Goal: Task Accomplishment & Management: Use online tool/utility

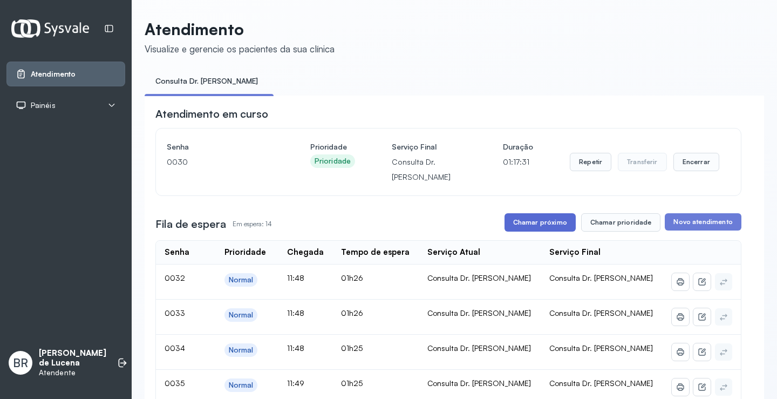
drag, startPoint x: 0, startPoint y: 0, endPoint x: 547, endPoint y: 116, distance: 559.2
click at [547, 213] on button "Chamar próximo" at bounding box center [539, 222] width 71 height 18
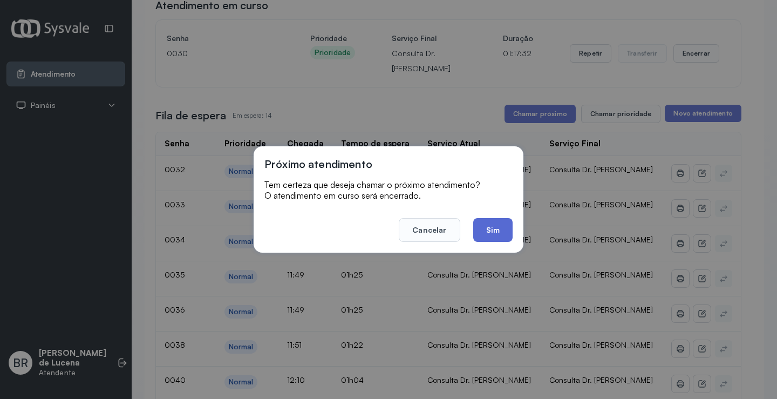
click at [484, 228] on button "Sim" at bounding box center [492, 230] width 39 height 24
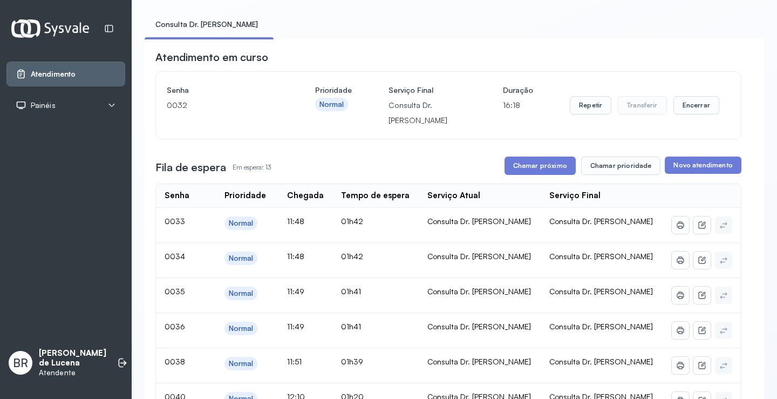
scroll to position [54, 0]
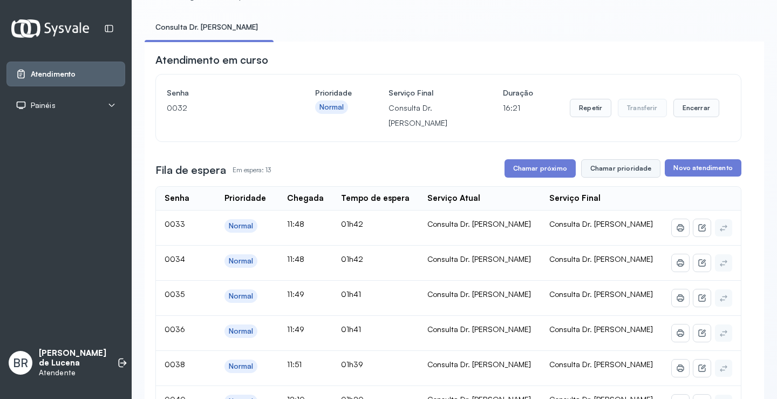
click at [619, 166] on button "Chamar prioridade" at bounding box center [621, 168] width 80 height 18
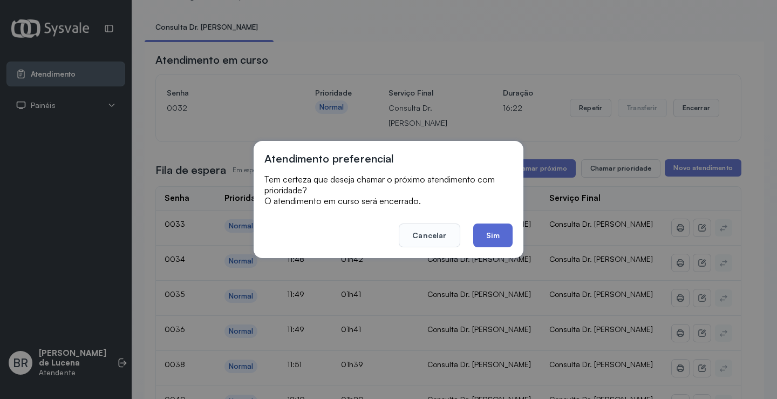
click at [495, 236] on button "Sim" at bounding box center [492, 235] width 39 height 24
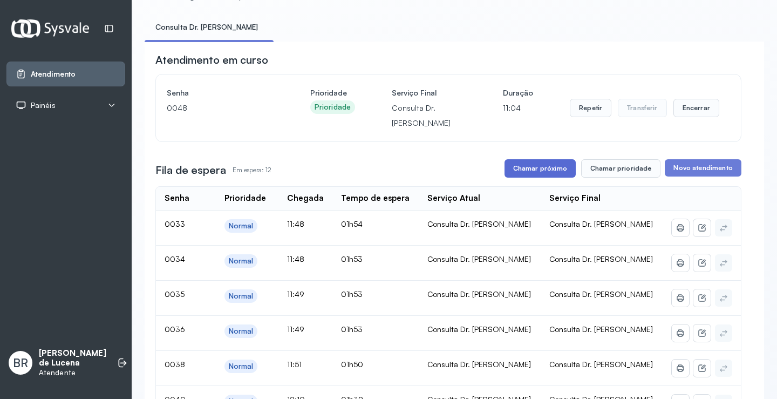
click at [525, 170] on button "Chamar próximo" at bounding box center [539, 168] width 71 height 18
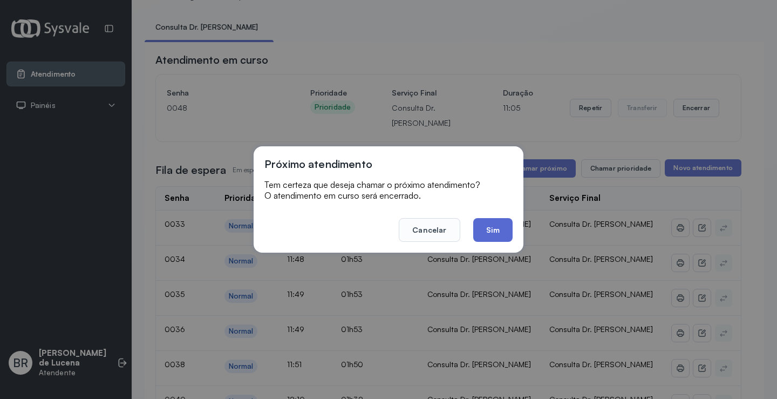
click at [488, 234] on button "Sim" at bounding box center [492, 230] width 39 height 24
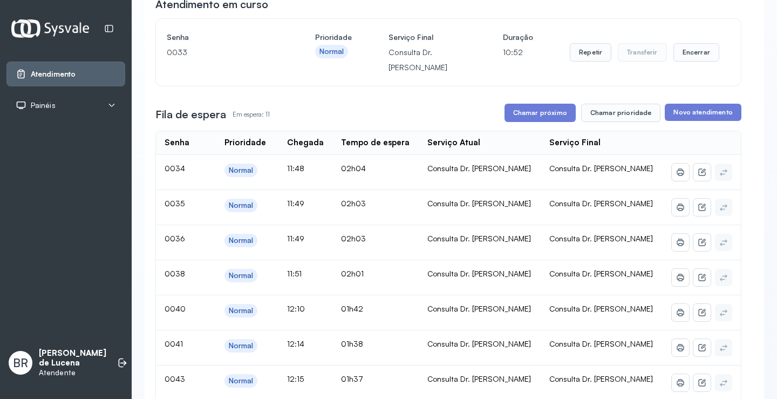
scroll to position [0, 0]
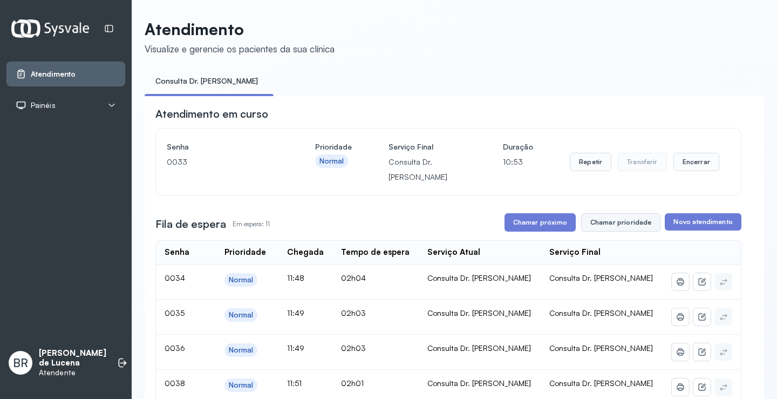
click at [631, 229] on button "Chamar prioridade" at bounding box center [621, 222] width 80 height 18
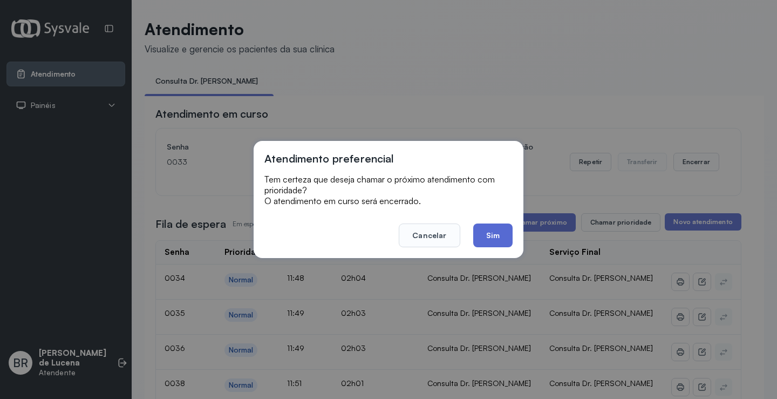
click at [485, 234] on button "Sim" at bounding box center [492, 235] width 39 height 24
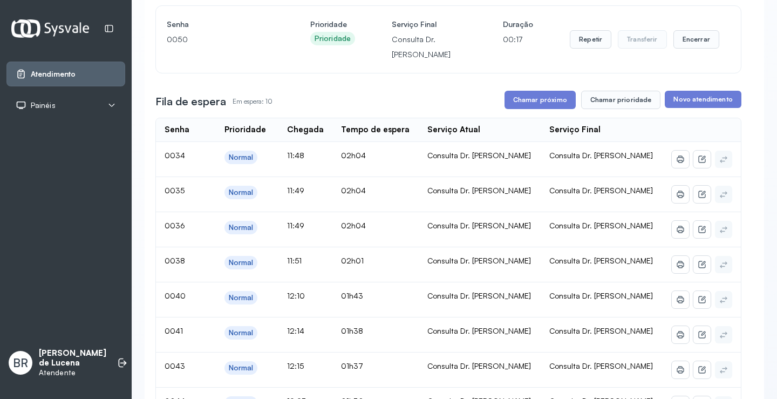
scroll to position [108, 0]
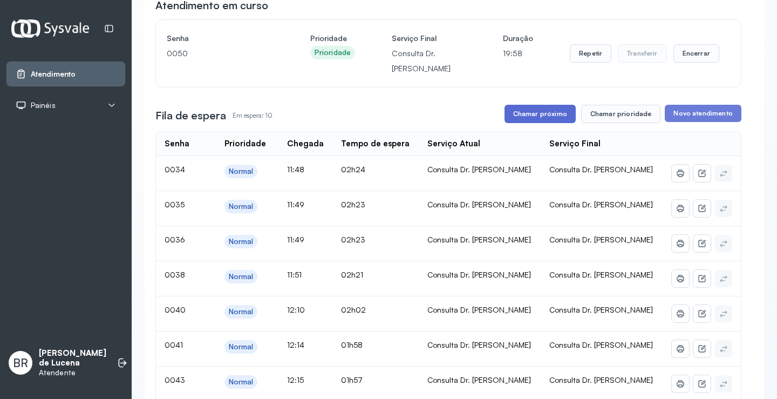
click at [531, 120] on button "Chamar próximo" at bounding box center [539, 114] width 71 height 18
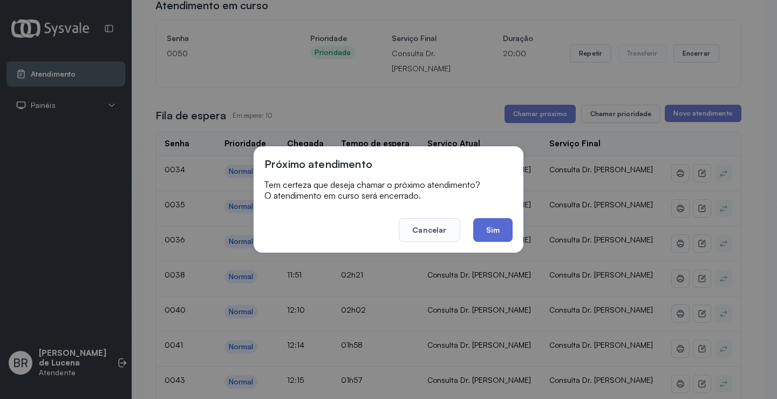
click at [499, 229] on button "Sim" at bounding box center [492, 230] width 39 height 24
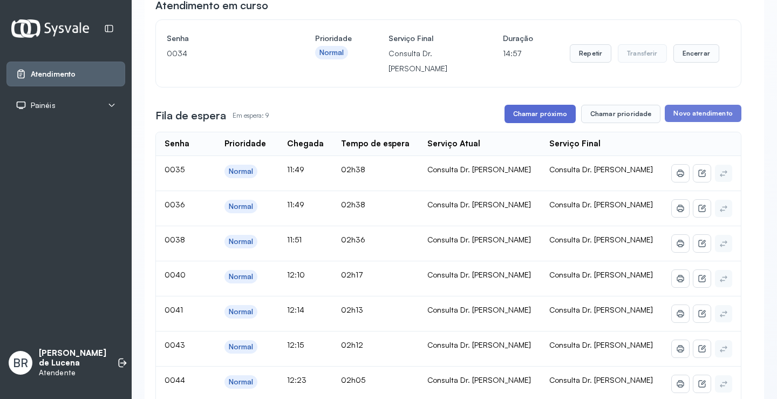
click at [545, 117] on button "Chamar próximo" at bounding box center [539, 114] width 71 height 18
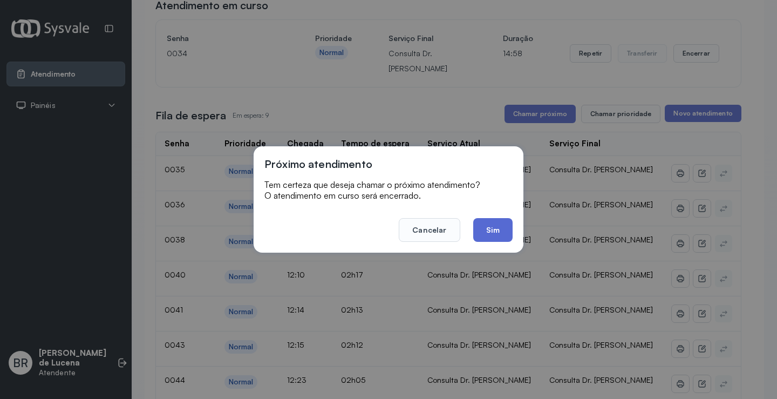
click at [493, 229] on button "Sim" at bounding box center [492, 230] width 39 height 24
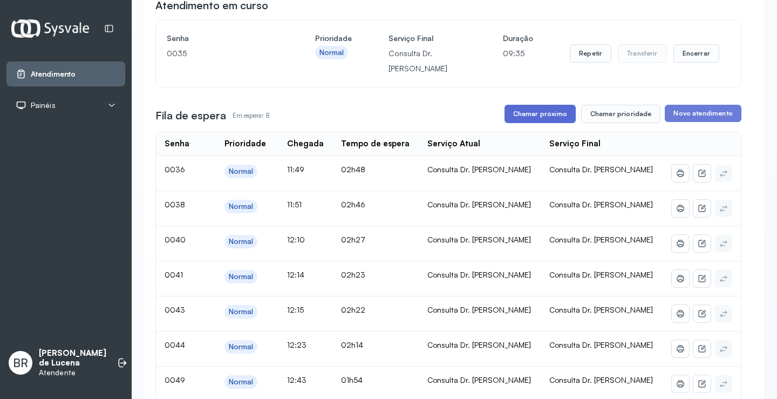
click at [549, 122] on button "Chamar próximo" at bounding box center [539, 114] width 71 height 18
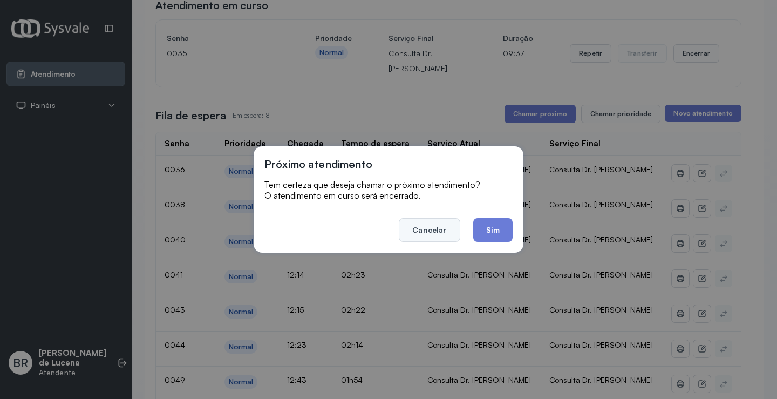
click at [440, 230] on button "Cancelar" at bounding box center [429, 230] width 61 height 24
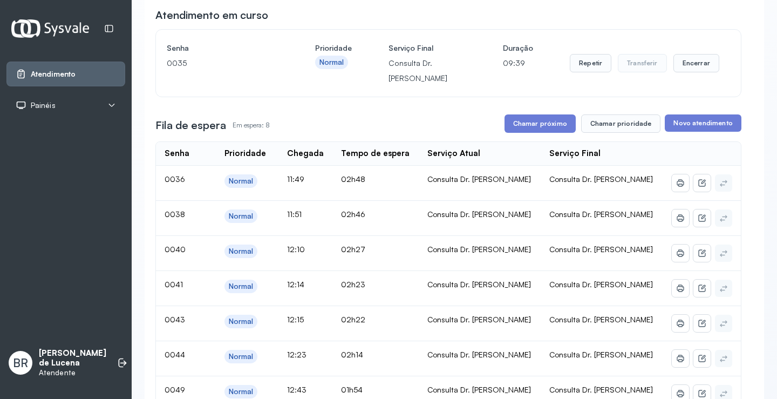
scroll to position [54, 0]
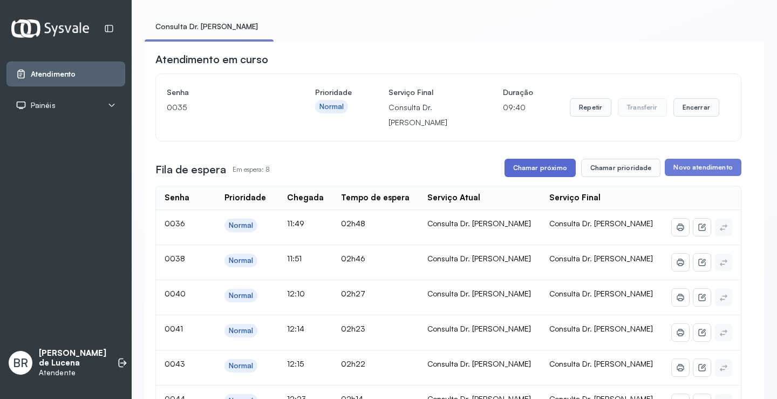
click at [540, 166] on button "Chamar próximo" at bounding box center [539, 168] width 71 height 18
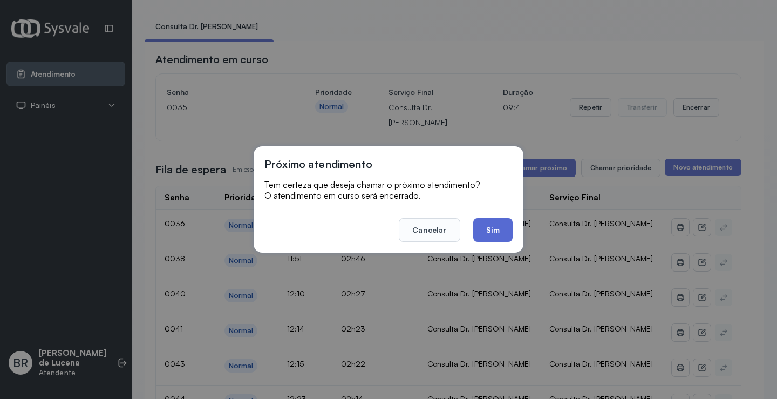
click at [500, 226] on button "Sim" at bounding box center [492, 230] width 39 height 24
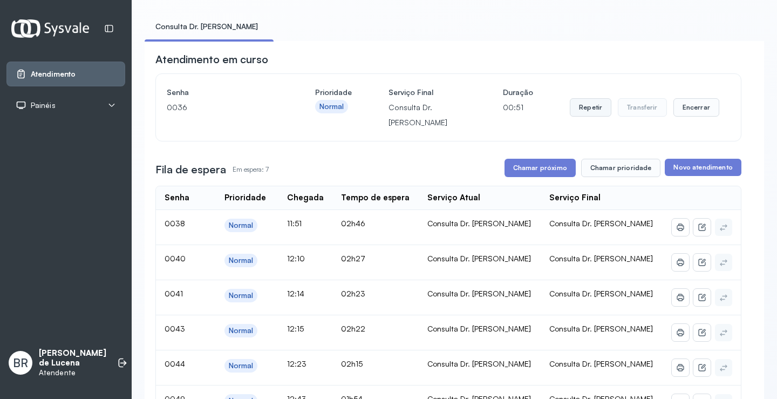
click at [586, 109] on button "Repetir" at bounding box center [591, 107] width 42 height 18
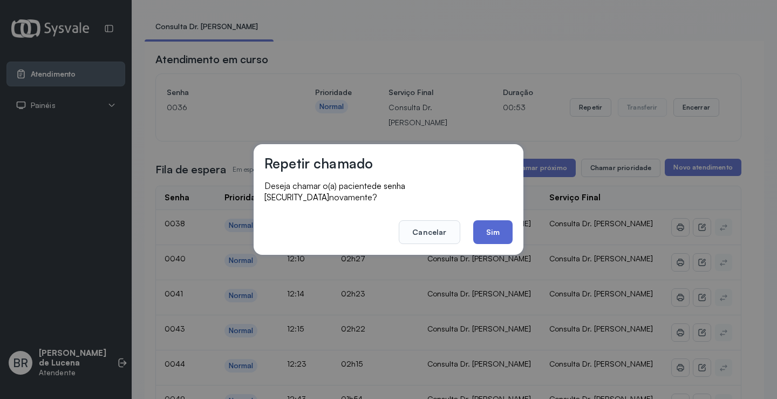
click at [495, 225] on button "Sim" at bounding box center [492, 232] width 39 height 24
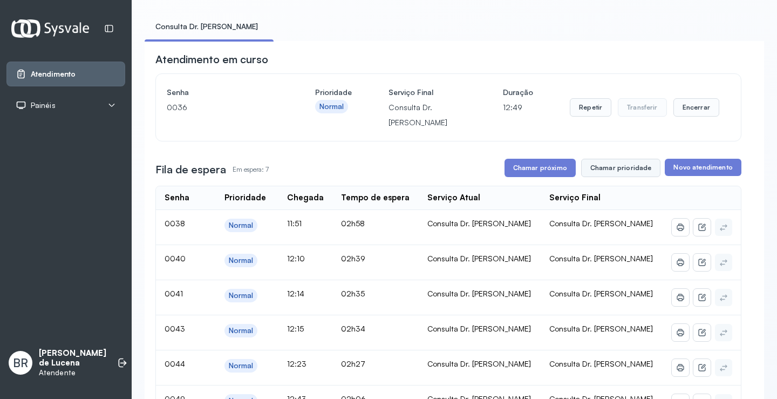
click at [609, 174] on button "Chamar prioridade" at bounding box center [621, 168] width 80 height 18
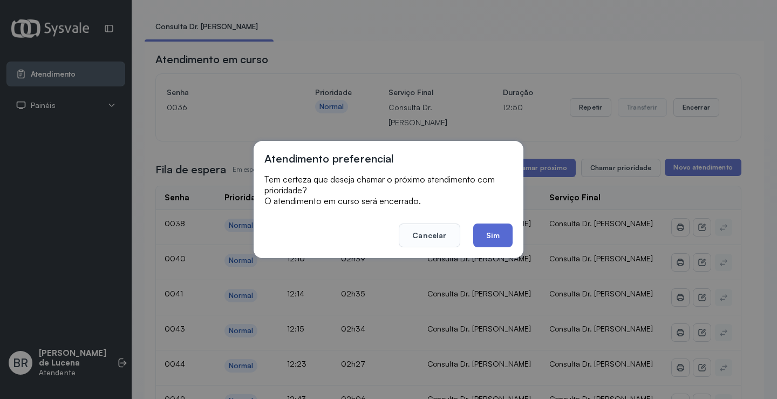
click at [501, 242] on button "Sim" at bounding box center [492, 235] width 39 height 24
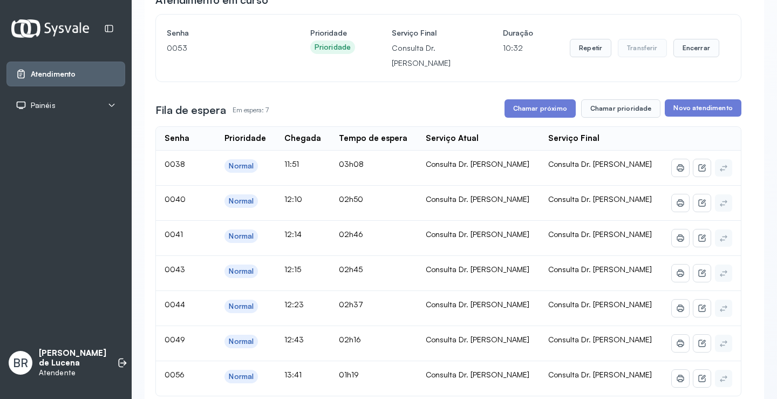
scroll to position [0, 0]
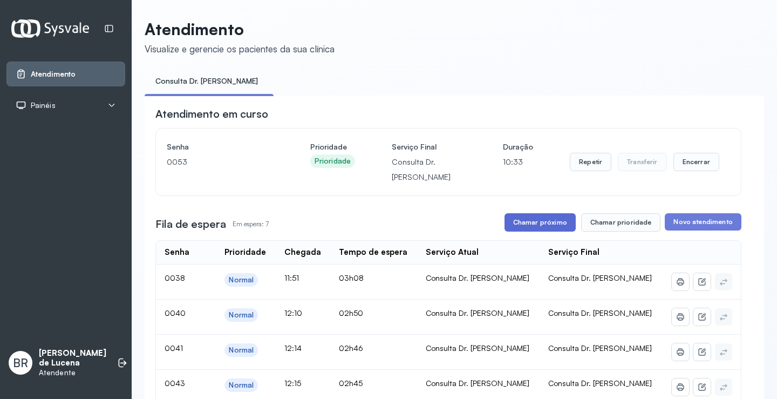
click at [533, 231] on button "Chamar próximo" at bounding box center [539, 222] width 71 height 18
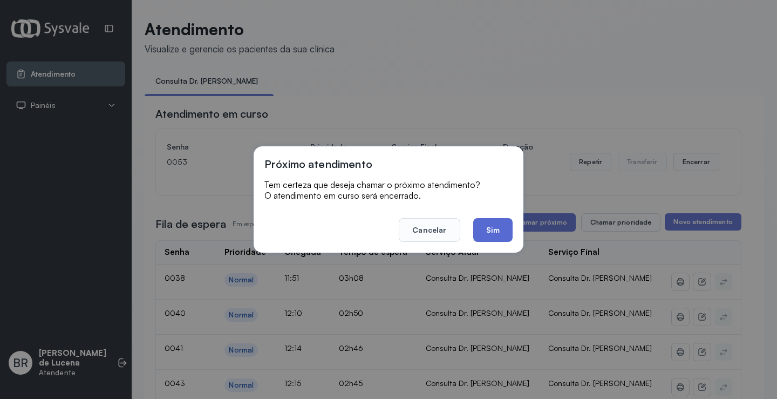
click at [477, 229] on button "Sim" at bounding box center [492, 230] width 39 height 24
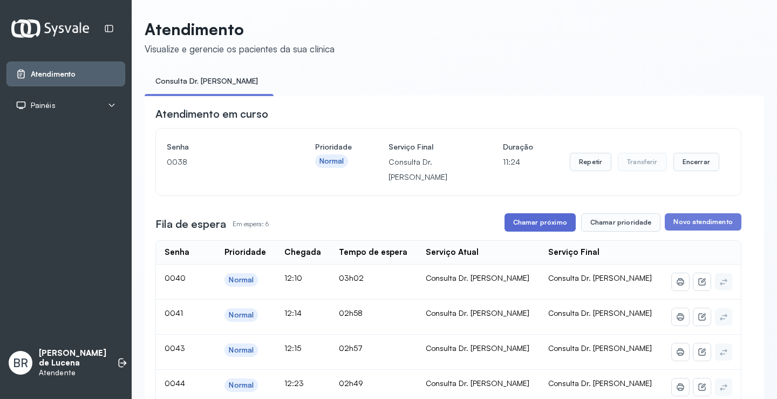
click at [546, 228] on button "Chamar próximo" at bounding box center [539, 222] width 71 height 18
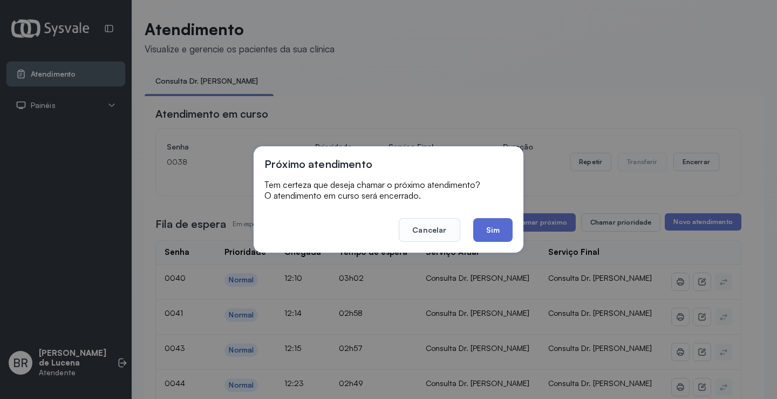
click at [485, 235] on button "Sim" at bounding box center [492, 230] width 39 height 24
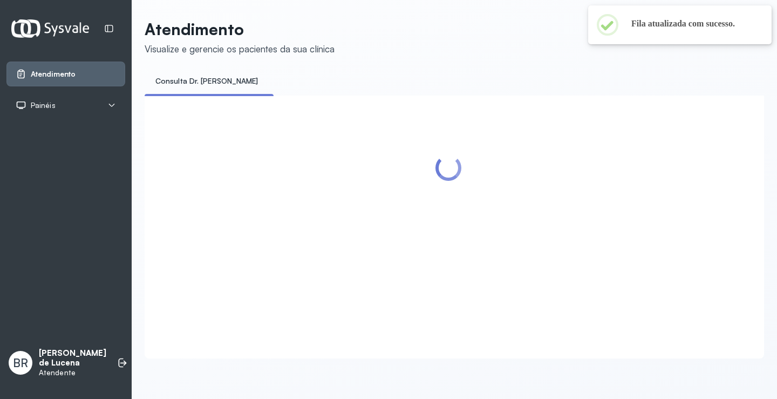
scroll to position [1, 0]
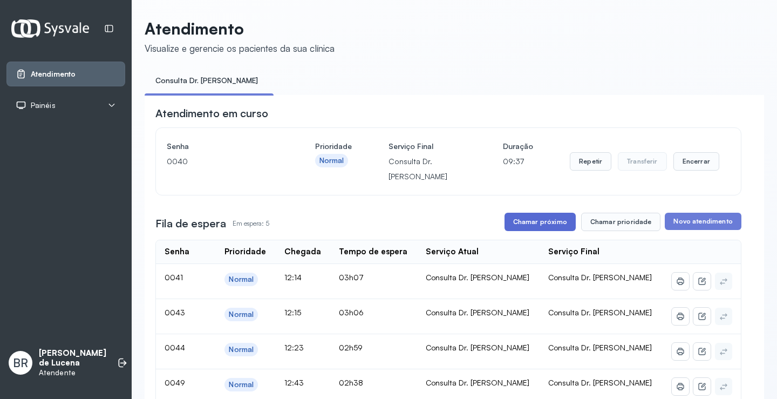
click at [534, 222] on button "Chamar próximo" at bounding box center [539, 222] width 71 height 18
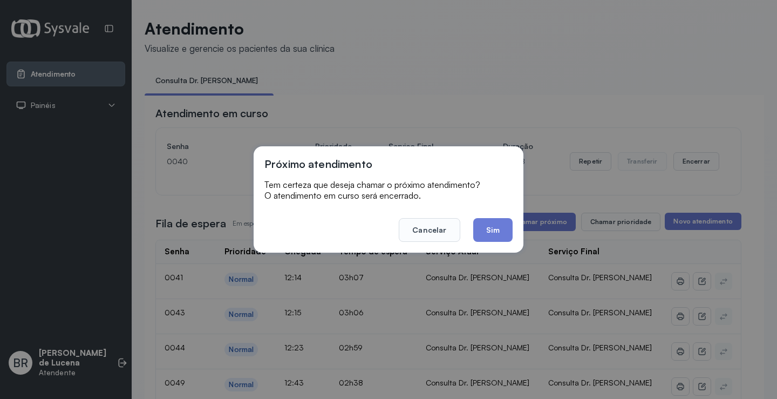
click at [486, 244] on div "Próximo atendimento Tem certeza que deseja chamar o próximo atendimento? O aten…" at bounding box center [388, 199] width 270 height 106
click at [494, 230] on button "Sim" at bounding box center [492, 230] width 39 height 24
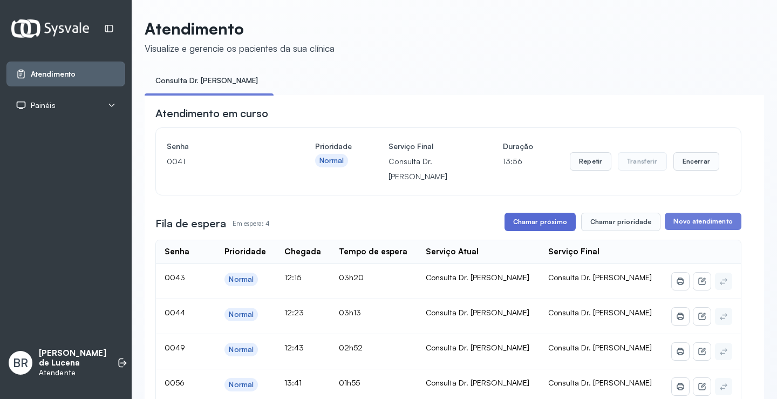
click at [524, 225] on button "Chamar próximo" at bounding box center [539, 222] width 71 height 18
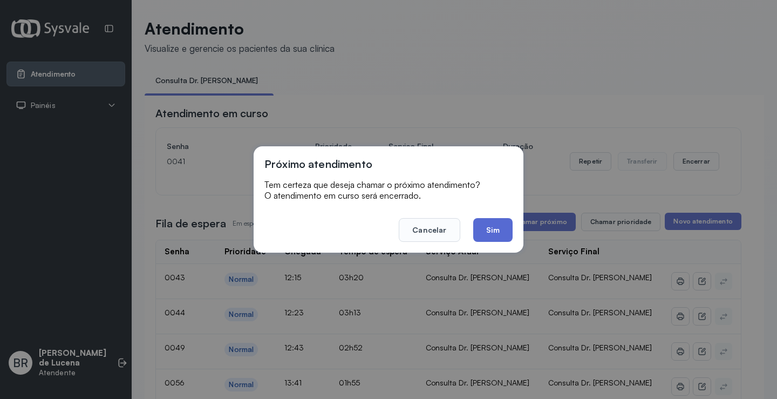
click at [496, 231] on button "Sim" at bounding box center [492, 230] width 39 height 24
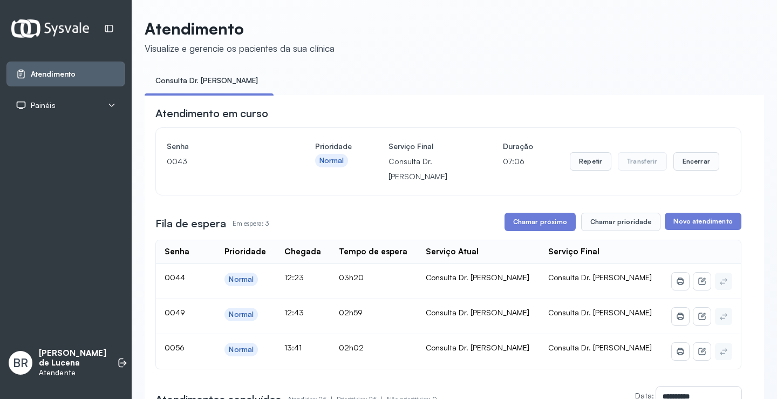
scroll to position [0, 0]
click at [539, 223] on button "Chamar próximo" at bounding box center [539, 222] width 71 height 18
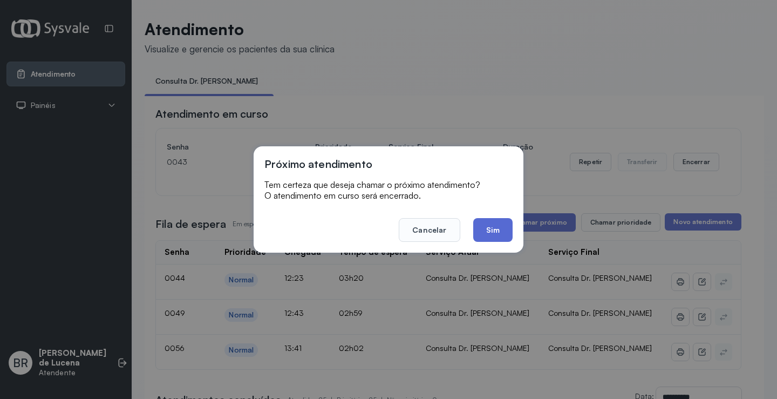
click at [483, 228] on button "Sim" at bounding box center [492, 230] width 39 height 24
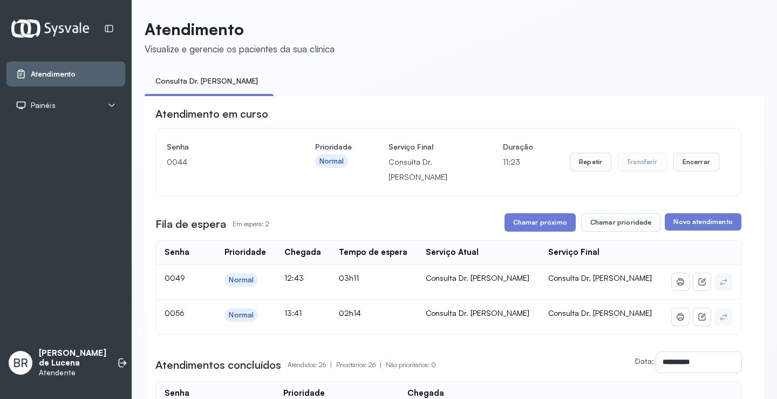
click at [538, 225] on button "Chamar próximo" at bounding box center [539, 222] width 71 height 18
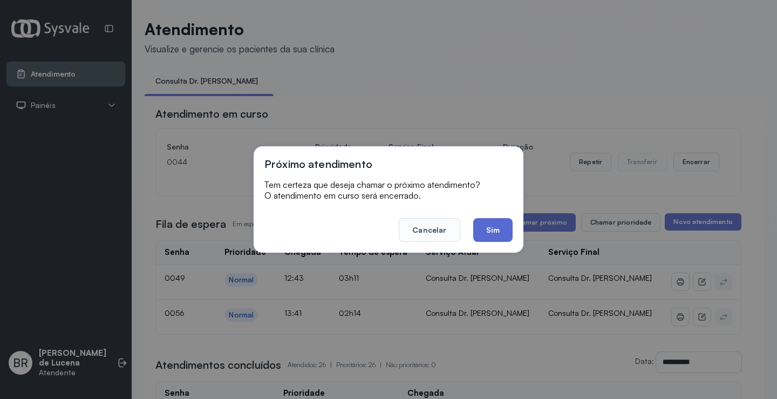
click at [505, 228] on button "Sim" at bounding box center [492, 230] width 39 height 24
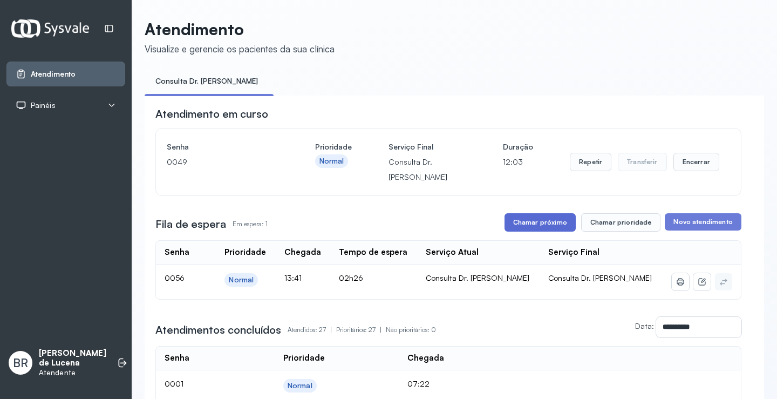
click at [551, 222] on button "Chamar próximo" at bounding box center [539, 222] width 71 height 18
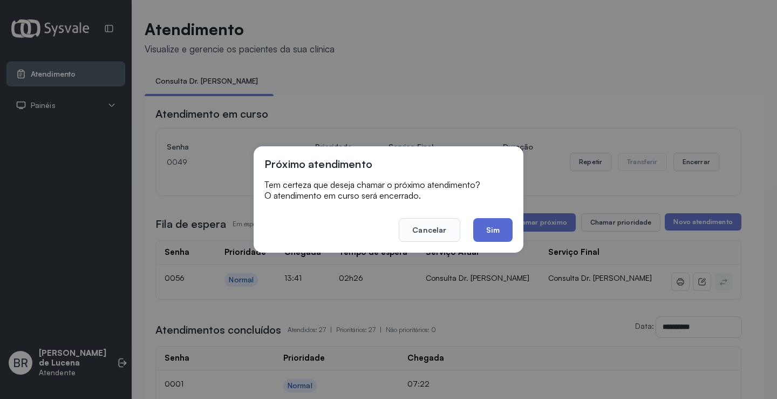
click at [501, 234] on button "Sim" at bounding box center [492, 230] width 39 height 24
